Goal: Transaction & Acquisition: Purchase product/service

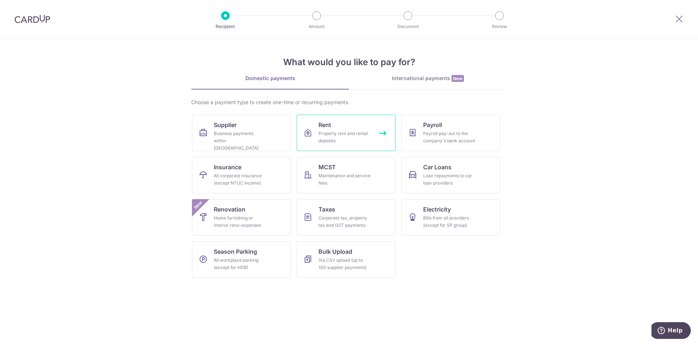
click at [336, 131] on div "Property rent and rental deposits" at bounding box center [345, 137] width 52 height 15
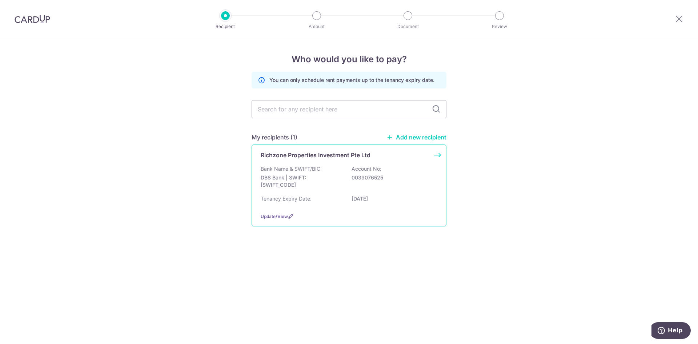
click at [350, 164] on div "Richzone Properties Investment Pte Ltd Bank Name & SWIFT/BIC: DBS Bank | SWIFT:…" at bounding box center [349, 185] width 195 height 82
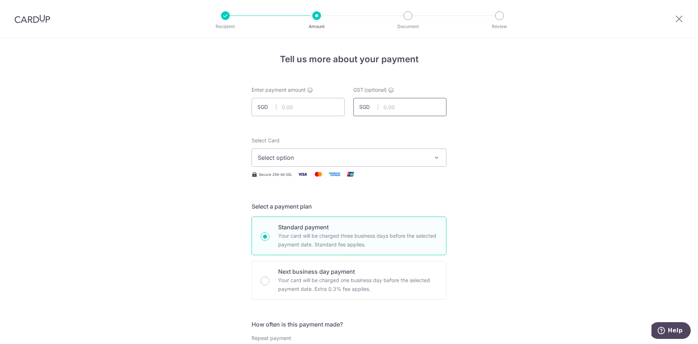
click at [393, 107] on input "text" at bounding box center [400, 107] width 93 height 18
click at [302, 106] on input "text" at bounding box center [298, 107] width 93 height 18
type input "5,299.27"
click at [367, 156] on span "Select option" at bounding box center [343, 157] width 170 height 9
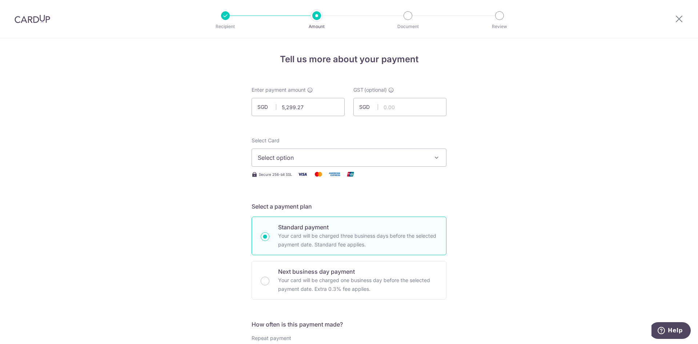
click at [434, 158] on icon "button" at bounding box center [436, 157] width 7 height 7
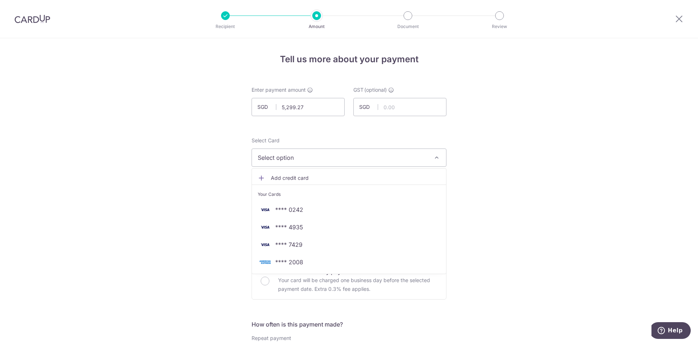
click at [302, 178] on span "Add credit card" at bounding box center [356, 177] width 170 height 7
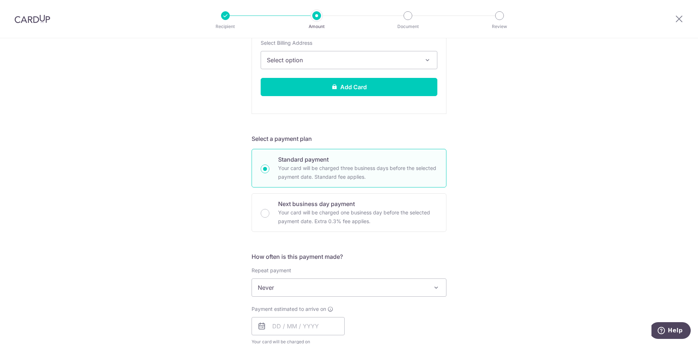
click at [377, 56] on span "Select option" at bounding box center [342, 60] width 151 height 9
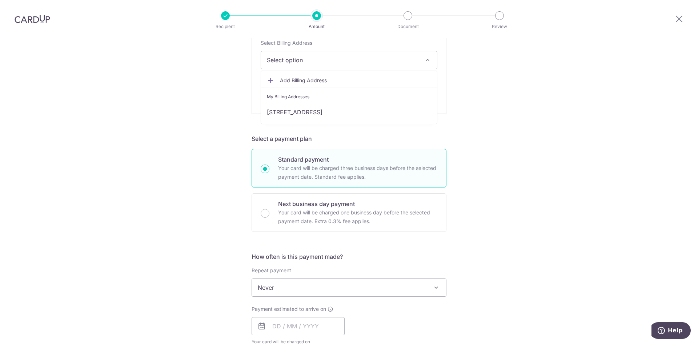
click at [498, 58] on div "Tell us more about your payment Enter payment amount SGD 5,299.27 5299.27 GST (…" at bounding box center [349, 224] width 698 height 907
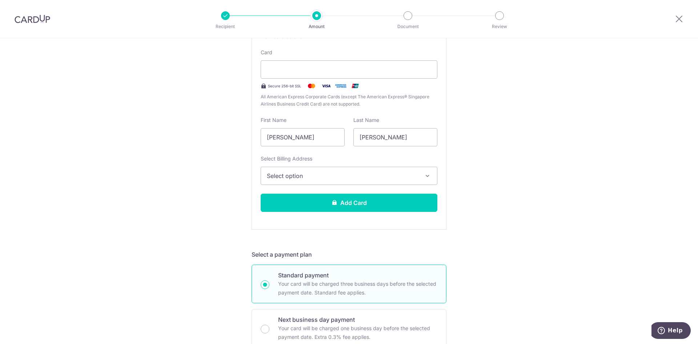
scroll to position [140, 0]
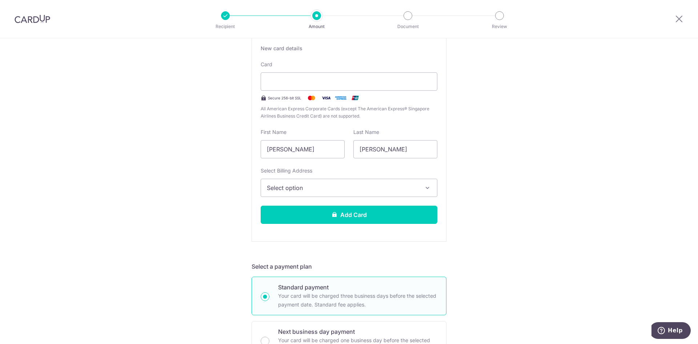
click at [390, 192] on span "Select option" at bounding box center [342, 187] width 151 height 9
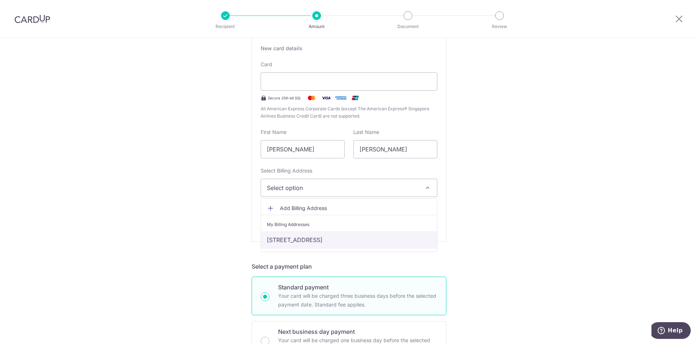
click at [354, 239] on link "[STREET_ADDRESS]" at bounding box center [349, 239] width 176 height 17
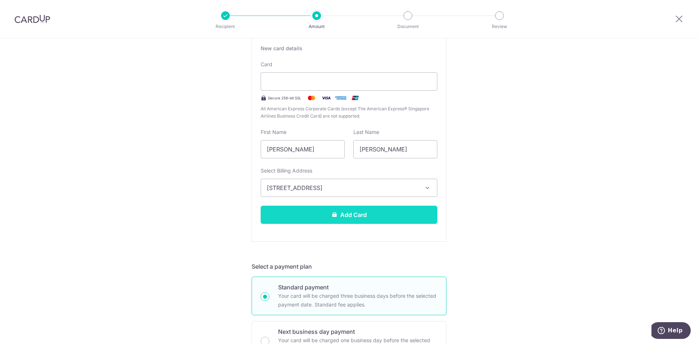
click at [370, 219] on button "Add Card" at bounding box center [349, 215] width 177 height 18
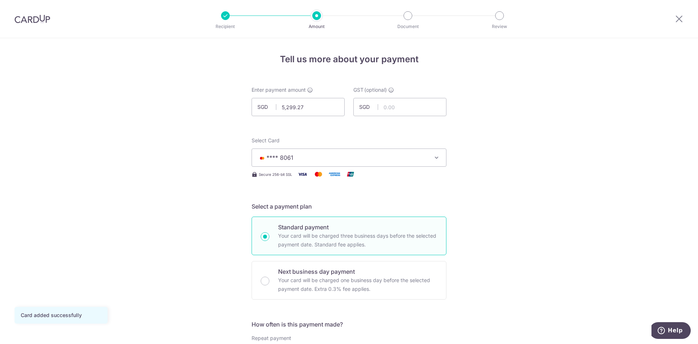
scroll to position [267, 0]
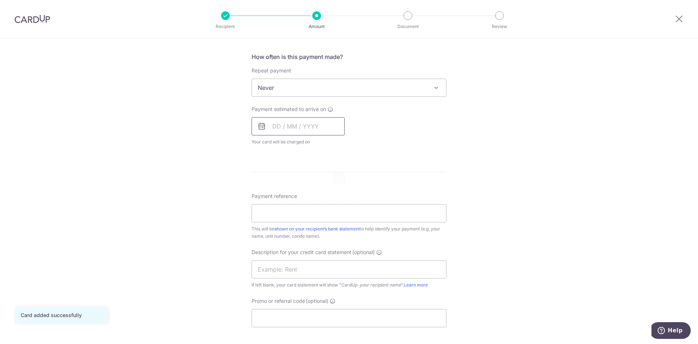
click at [266, 128] on input "text" at bounding box center [298, 126] width 93 height 18
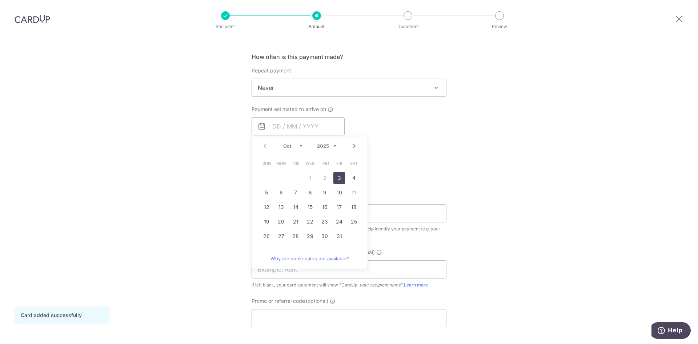
click at [334, 181] on link "3" at bounding box center [340, 178] width 12 height 12
type input "[DATE]"
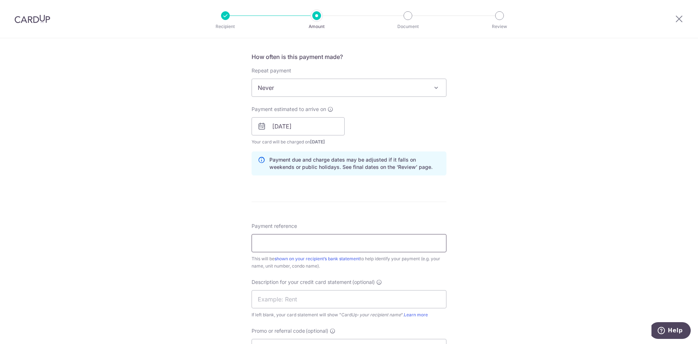
click at [375, 246] on input "Payment reference" at bounding box center [349, 243] width 195 height 18
type input "1"
type input "0113C"
click at [494, 206] on div "Tell us more about your payment Enter payment amount SGD 5,299.27 5299.27 GST (…" at bounding box center [349, 139] width 698 height 737
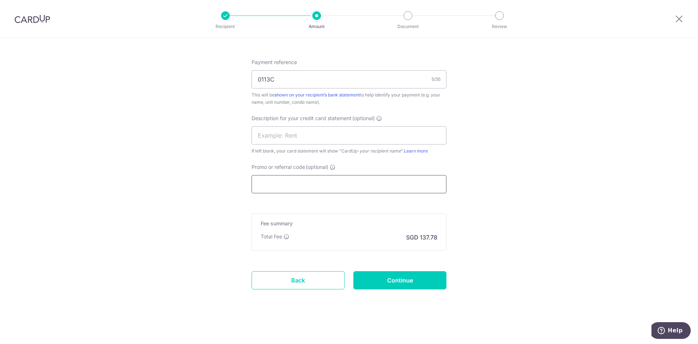
click at [321, 185] on input "Promo or referral code (optional)" at bounding box center [349, 184] width 195 height 18
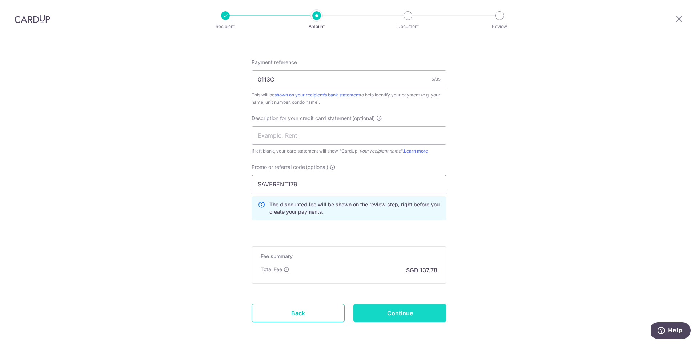
type input "SAVERENT179"
click at [411, 314] on input "Continue" at bounding box center [400, 313] width 93 height 18
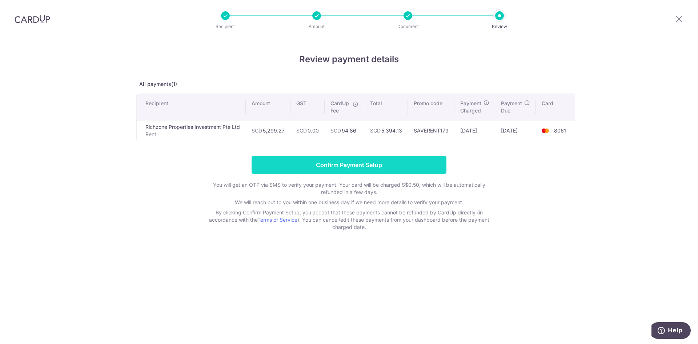
click at [392, 165] on input "Confirm Payment Setup" at bounding box center [349, 165] width 195 height 18
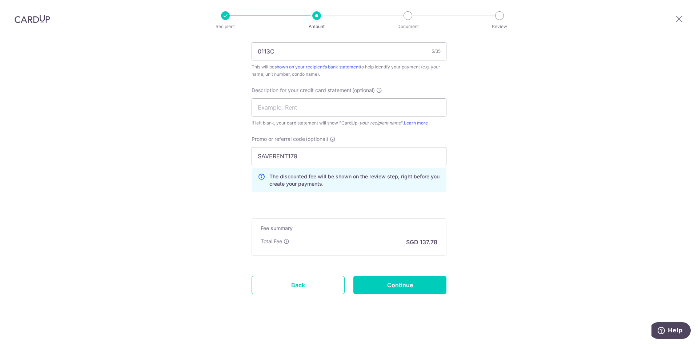
scroll to position [494, 0]
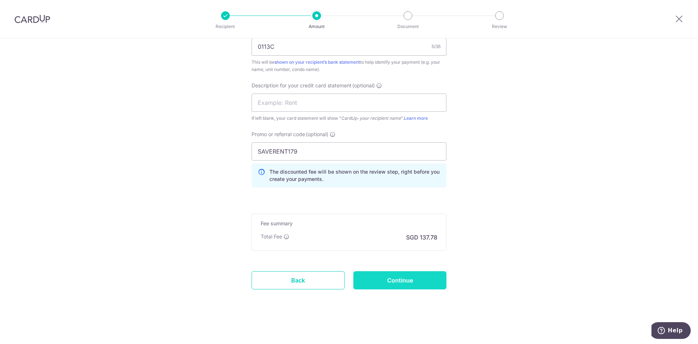
click at [409, 284] on input "Continue" at bounding box center [400, 280] width 93 height 18
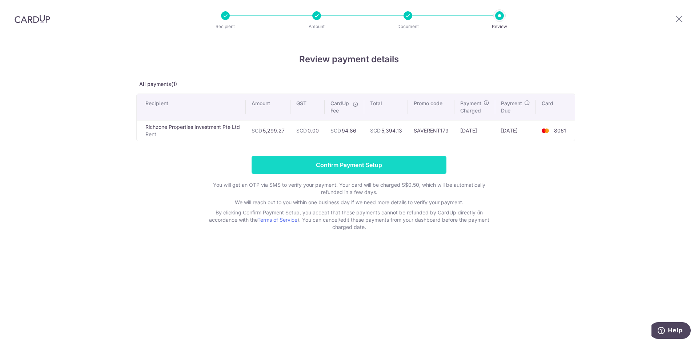
click at [362, 166] on input "Confirm Payment Setup" at bounding box center [349, 165] width 195 height 18
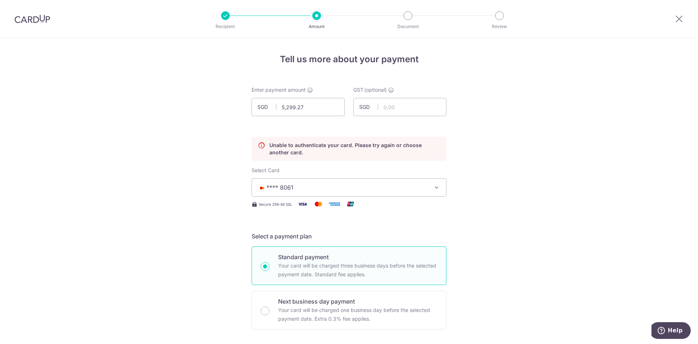
scroll to position [494, 0]
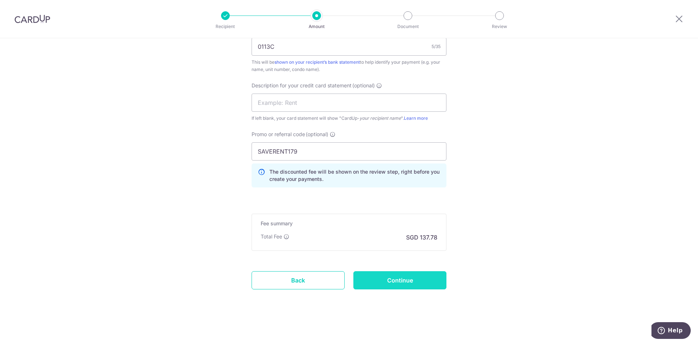
drag, startPoint x: 406, startPoint y: 291, endPoint x: 406, endPoint y: 287, distance: 4.4
click at [406, 286] on input "Continue" at bounding box center [400, 280] width 93 height 18
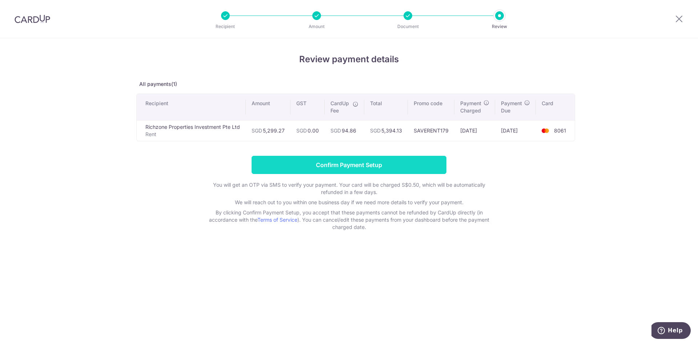
click at [355, 162] on input "Confirm Payment Setup" at bounding box center [349, 165] width 195 height 18
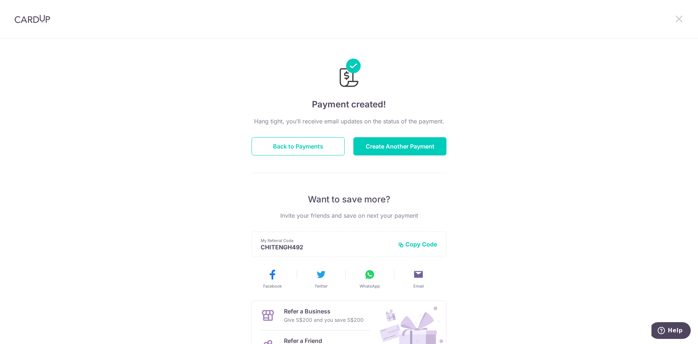
click at [678, 21] on icon at bounding box center [679, 18] width 9 height 9
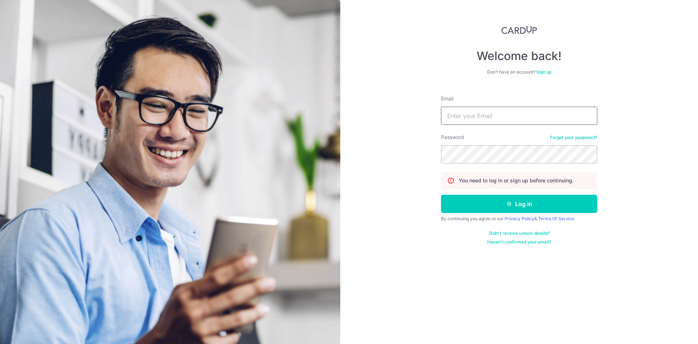
type input "chiteng@yahoo.com"
click at [397, 153] on div "Welcome back! Don’t have an account? Sign up Email chiteng@yahoo.com Password F…" at bounding box center [520, 172] width 358 height 344
click at [441, 195] on button "Log in" at bounding box center [519, 204] width 156 height 18
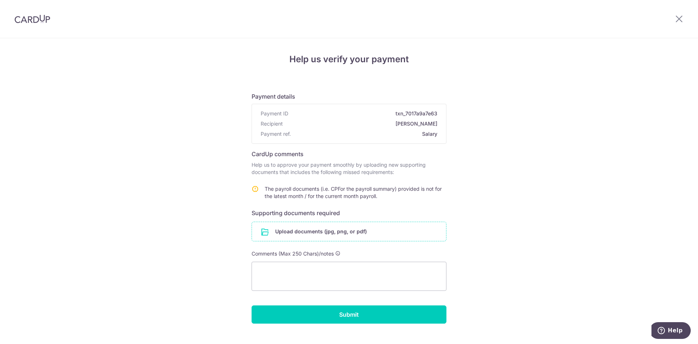
click at [326, 235] on input "file" at bounding box center [349, 231] width 194 height 19
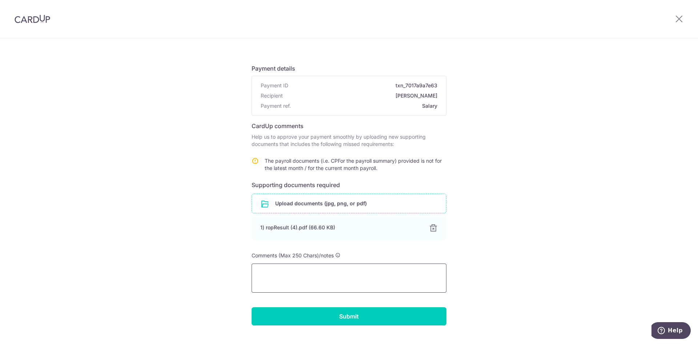
scroll to position [44, 0]
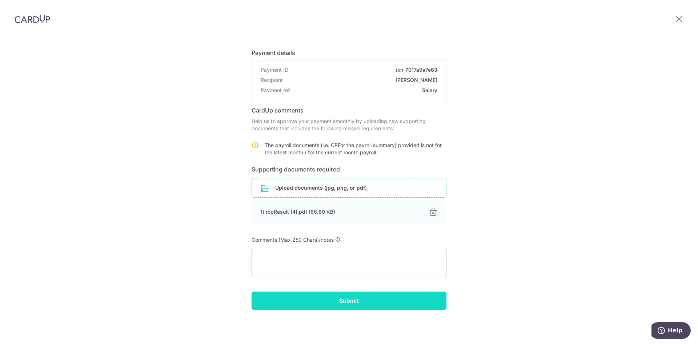
click at [347, 299] on input "Submit" at bounding box center [349, 300] width 195 height 18
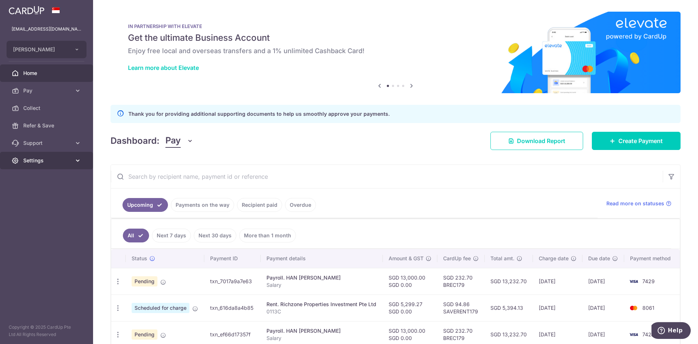
click at [35, 164] on span "Settings" at bounding box center [47, 160] width 48 height 7
click at [33, 194] on span "Logout" at bounding box center [47, 195] width 48 height 7
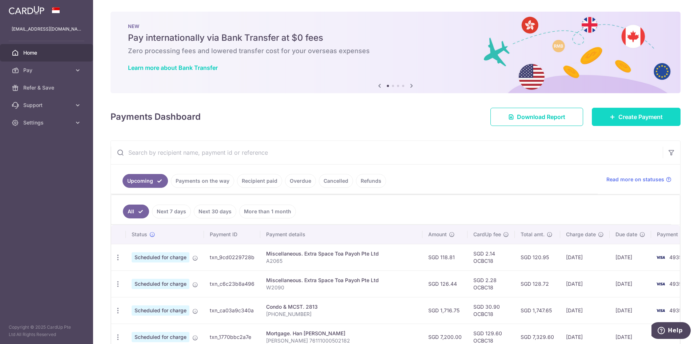
click at [652, 116] on span "Create Payment" at bounding box center [641, 116] width 44 height 9
